Goal: Use online tool/utility: Utilize a website feature to perform a specific function

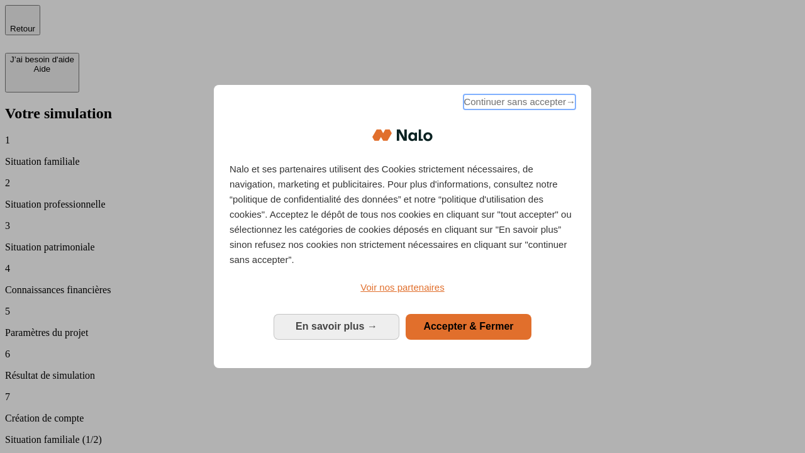
click at [518, 104] on span "Continuer sans accepter →" at bounding box center [519, 101] width 112 height 15
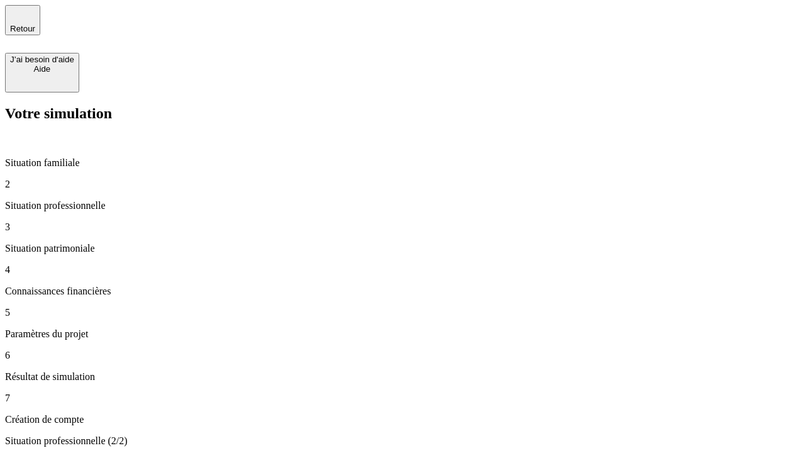
type input "30 000"
type input "1 000"
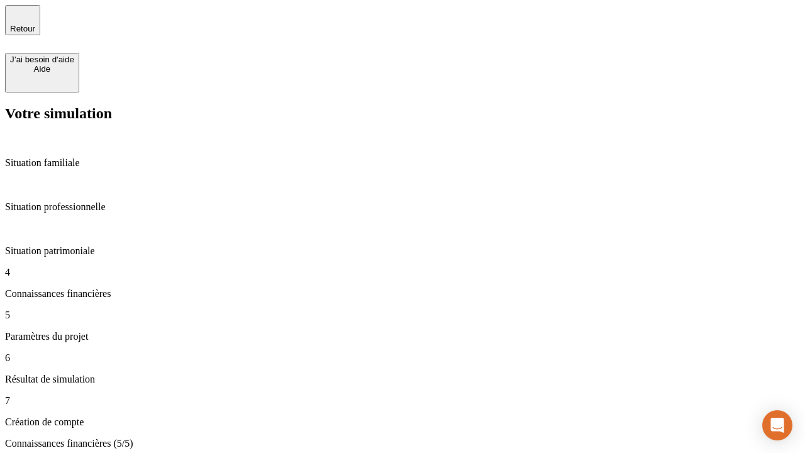
type input "65"
type input "5 000"
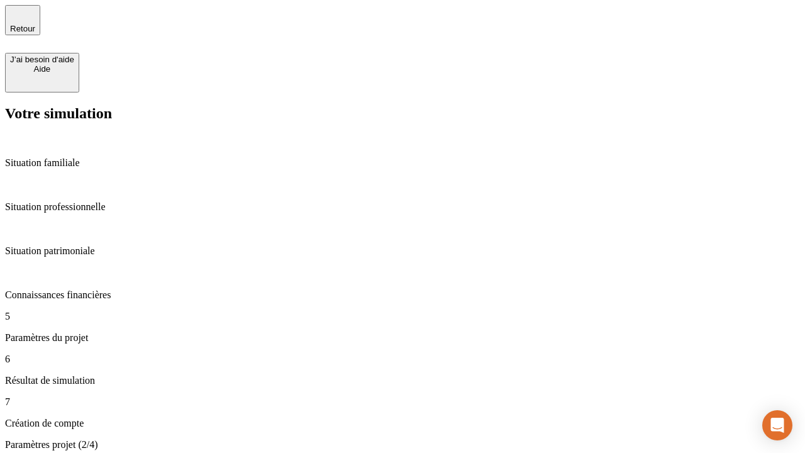
type input "640"
